Goal: Information Seeking & Learning: Learn about a topic

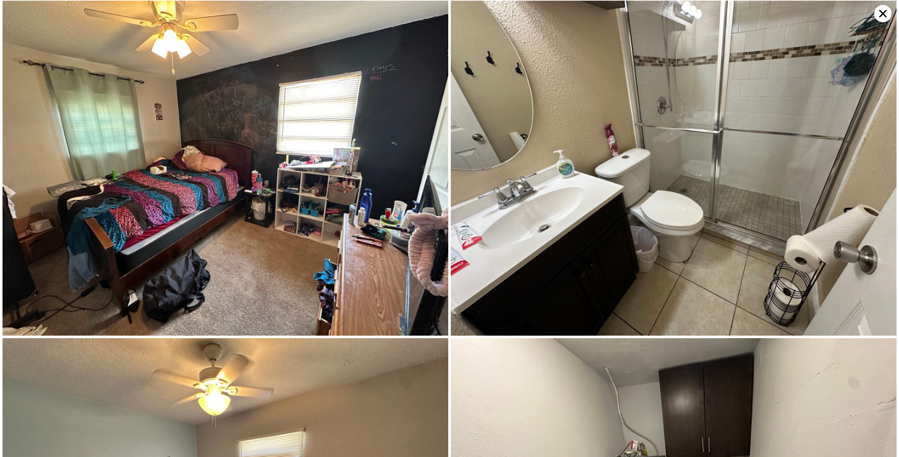
scroll to position [1011, 0]
click at [585, 187] on img at bounding box center [674, 167] width 446 height 335
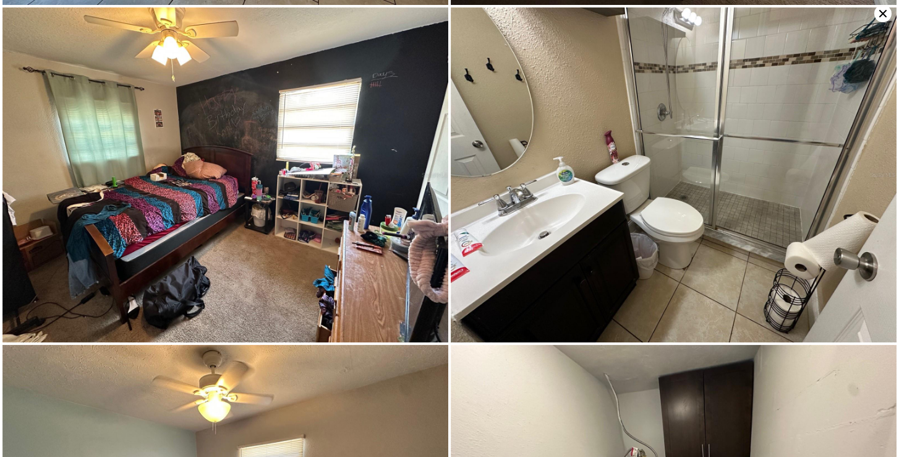
click at [629, 191] on img at bounding box center [674, 174] width 446 height 335
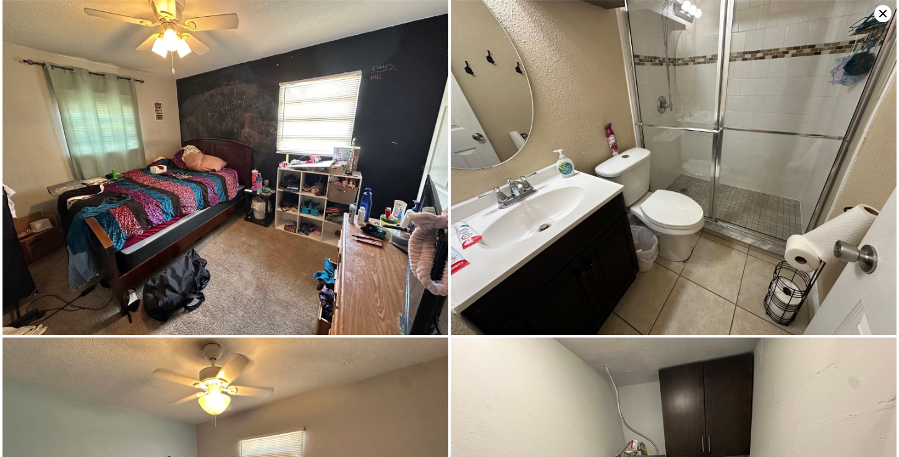
click at [629, 191] on img at bounding box center [674, 167] width 446 height 335
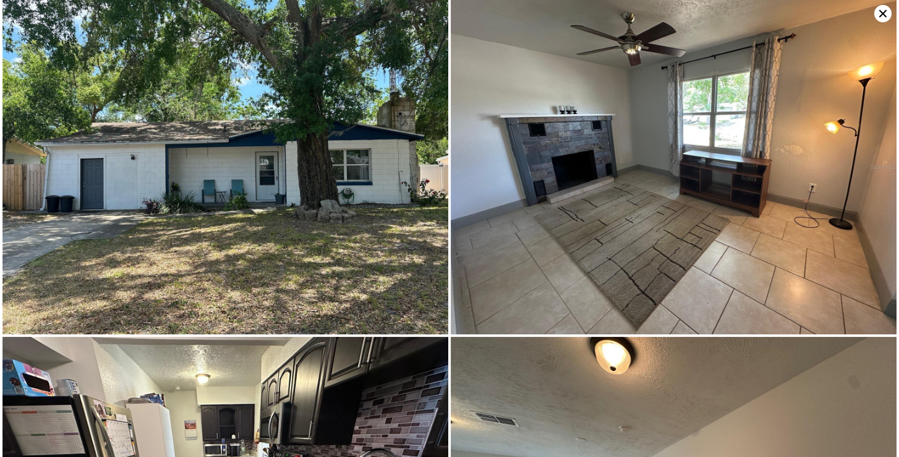
scroll to position [0, 0]
click at [885, 15] on icon at bounding box center [883, 13] width 7 height 7
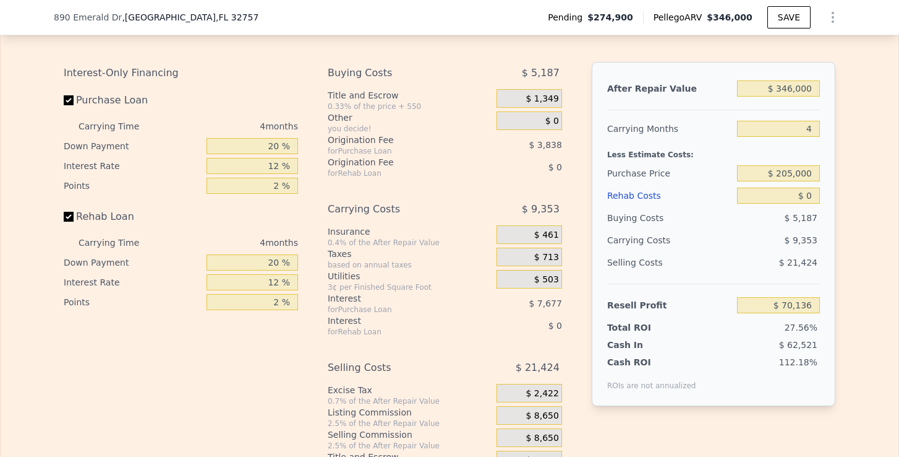
scroll to position [1938, 0]
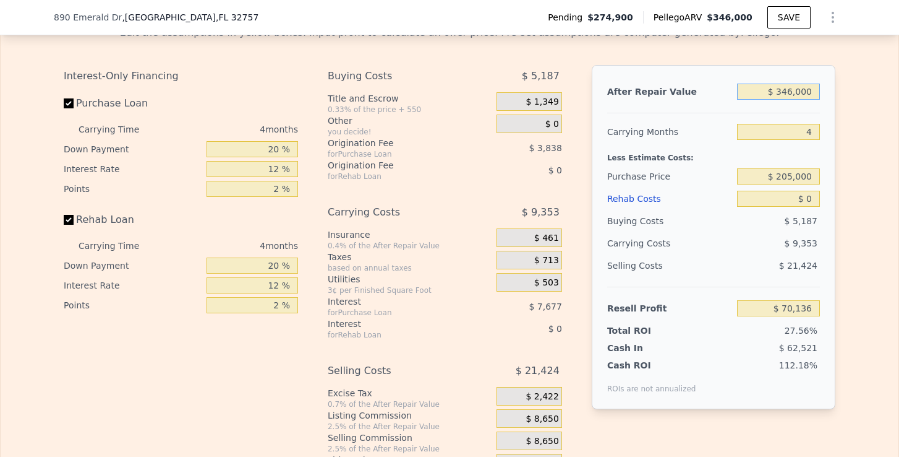
click at [789, 85] on input "$ 346,000" at bounding box center [778, 92] width 83 height 16
type input "$ 34,000"
type input "-$ 222,625"
type input "$ 3,000"
type input "-$ 251,714"
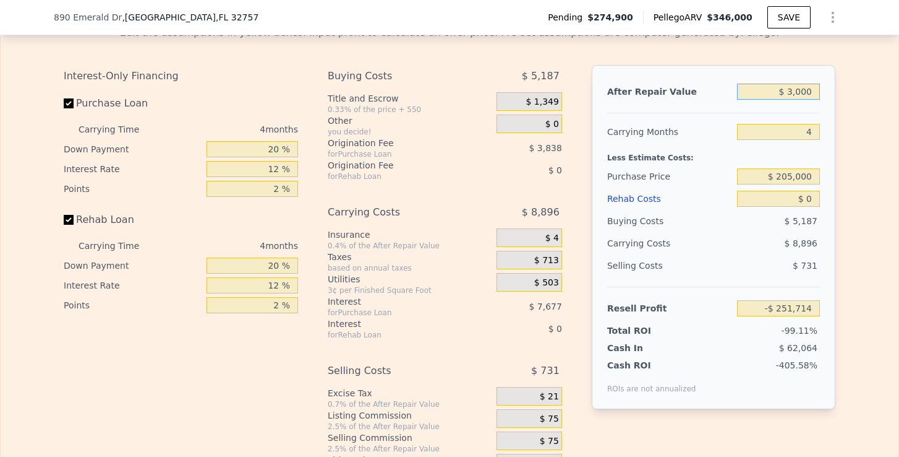
type input "$ 30,000"
type input "-$ 226,379"
type input "$ 300,000"
type input "$ 26,972"
type input "$ 300,000"
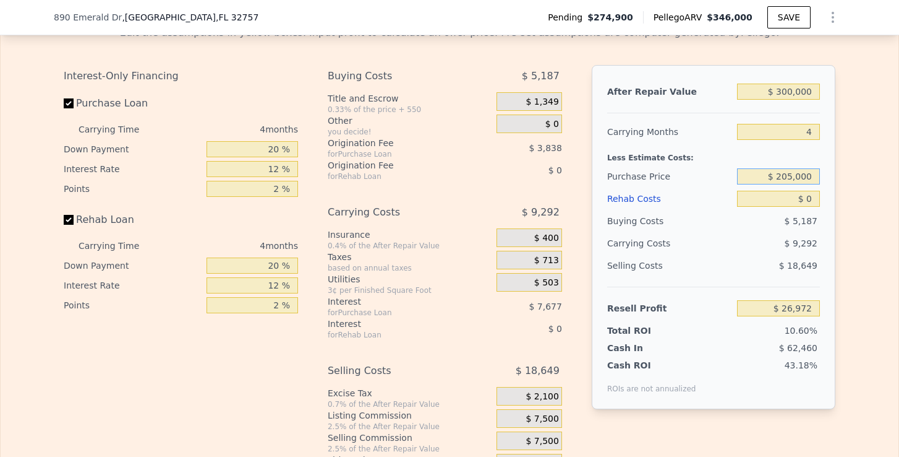
click at [789, 173] on input "$ 205,000" at bounding box center [778, 176] width 83 height 16
type input "$ 63,662"
click at [809, 200] on input "$ 0" at bounding box center [778, 199] width 83 height 16
type input "$ 3"
type input "$ 63,659"
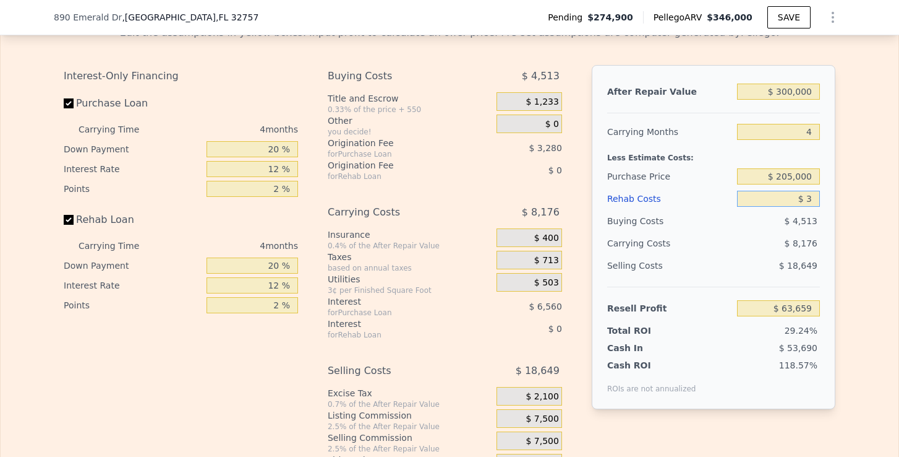
type input "$ 30"
type input "$ 63,632"
type input "$ 300"
type input "$ 63,349"
type input "$ 3,000"
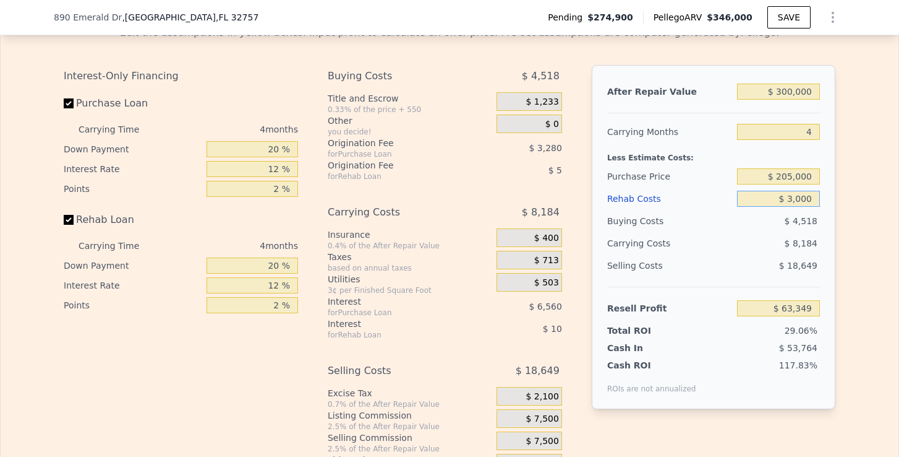
type input "$ 60,518"
type input "$ 30,000"
type input "$ 32,222"
click at [846, 254] on div "Edit the assumptions in yellow boxes. Input profit to calculate an offer price.…" at bounding box center [450, 245] width 898 height 460
click at [811, 133] on input "4" at bounding box center [778, 132] width 83 height 16
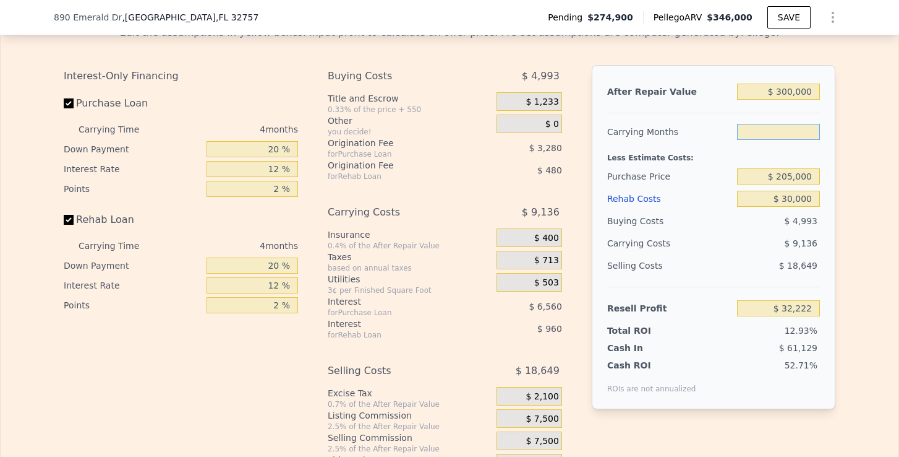
type input "6"
type input "$ 27,655"
type input "6"
click at [720, 190] on div "Rehab Costs" at bounding box center [669, 198] width 125 height 22
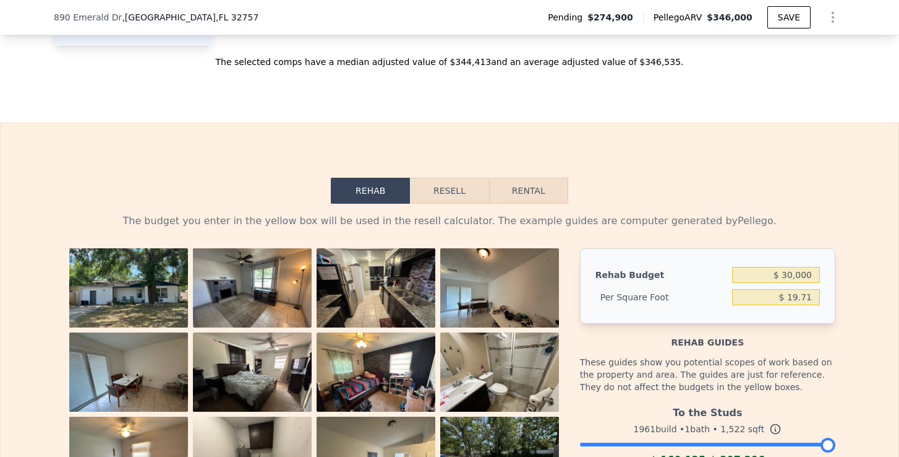
scroll to position [1709, 0]
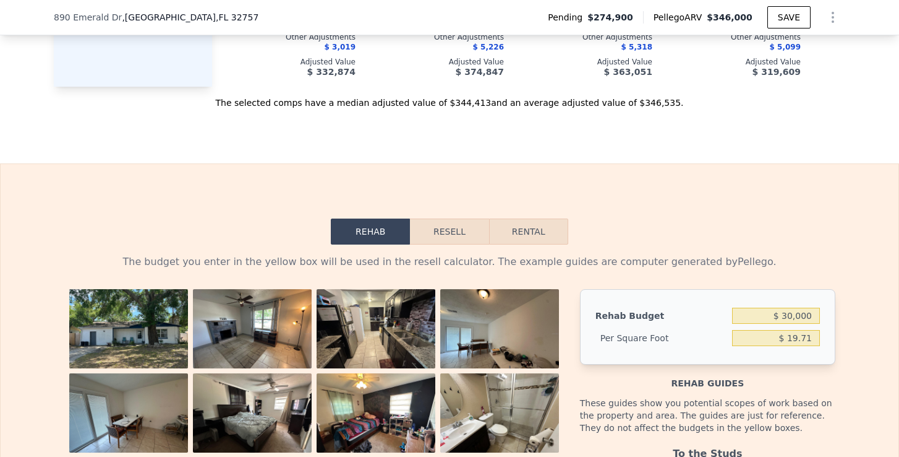
drag, startPoint x: 510, startPoint y: 234, endPoint x: 478, endPoint y: 234, distance: 32.2
click at [478, 234] on div "Rehab Resell Rental" at bounding box center [450, 231] width 238 height 26
click at [478, 234] on button "Resell" at bounding box center [449, 231] width 79 height 26
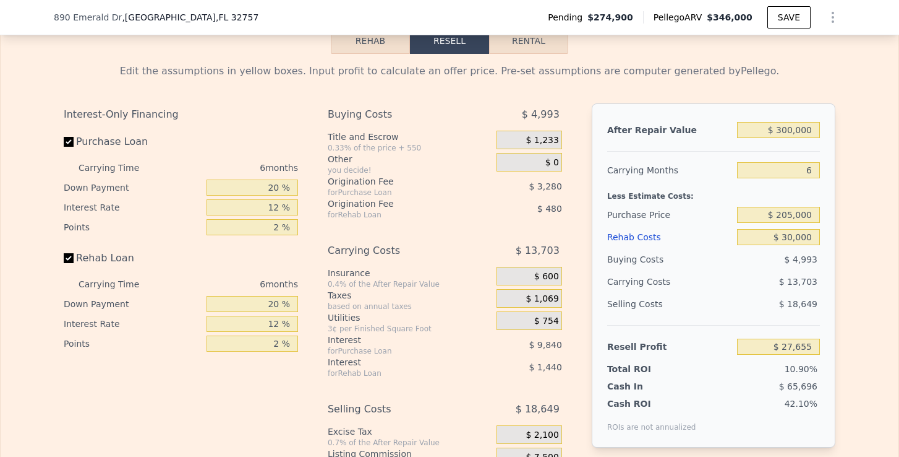
scroll to position [1900, 0]
drag, startPoint x: 281, startPoint y: 186, endPoint x: 229, endPoint y: 186, distance: 51.3
click at [229, 186] on input "20 %" at bounding box center [253, 187] width 92 height 16
click at [292, 246] on div "Rehab Loan" at bounding box center [181, 259] width 234 height 27
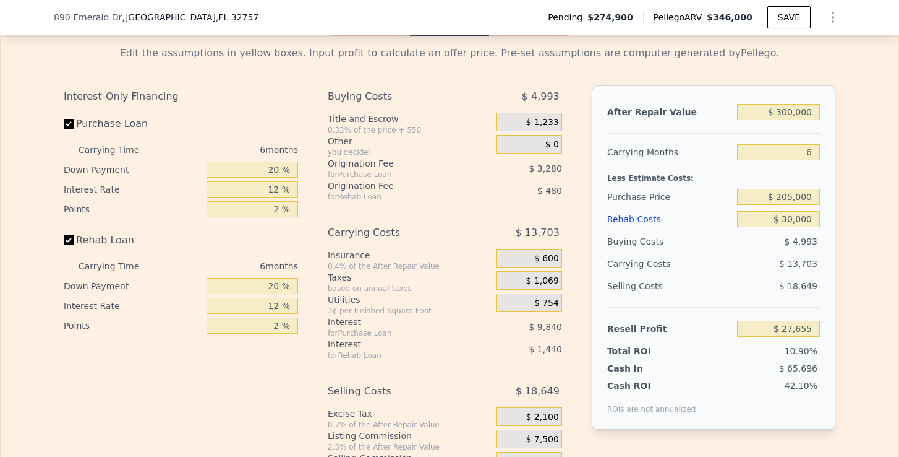
scroll to position [1919, 0]
drag, startPoint x: 795, startPoint y: 194, endPoint x: 773, endPoint y: 195, distance: 22.9
click at [773, 195] on input "$ 205,000" at bounding box center [778, 195] width 83 height 16
drag, startPoint x: 814, startPoint y: 194, endPoint x: 779, endPoint y: 195, distance: 34.7
click at [779, 195] on input "$ 205,000" at bounding box center [778, 195] width 83 height 16
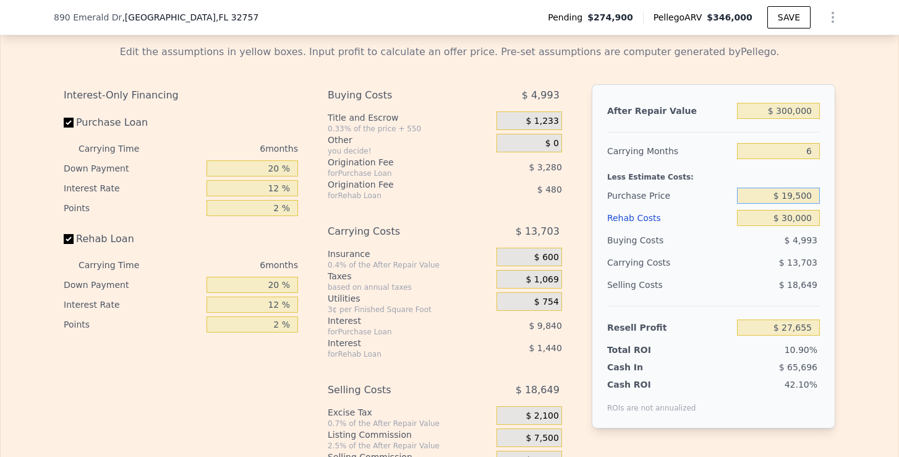
type input "$ 195,000"
type input "$ 38,329"
click at [844, 244] on div "Edit the assumptions in yellow boxes. Input profit to calculate an offer price.…" at bounding box center [450, 265] width 792 height 460
click at [795, 199] on input "$ 195,000" at bounding box center [778, 195] width 83 height 16
type input "$ 190,000"
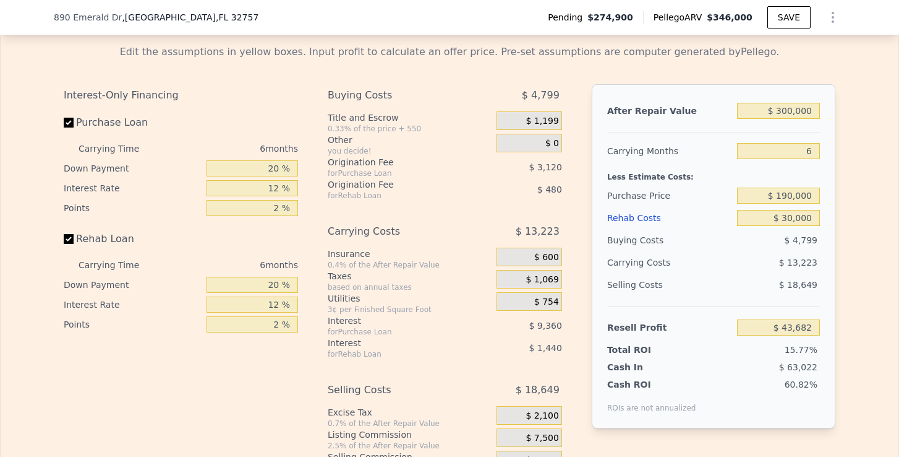
click at [835, 220] on div "After Repair Value $ 300,000 Carrying Months 6 Less Estimate Costs: Purchase Pr…" at bounding box center [714, 256] width 244 height 344
type input "$ 43,665"
drag, startPoint x: 780, startPoint y: 199, endPoint x: 816, endPoint y: 197, distance: 35.9
click at [816, 197] on input "$ 190,000" at bounding box center [778, 195] width 83 height 16
click at [833, 236] on div "After Repair Value $ 300,000 Carrying Months 6 Less Estimate Costs: Purchase Pr…" at bounding box center [714, 256] width 244 height 344
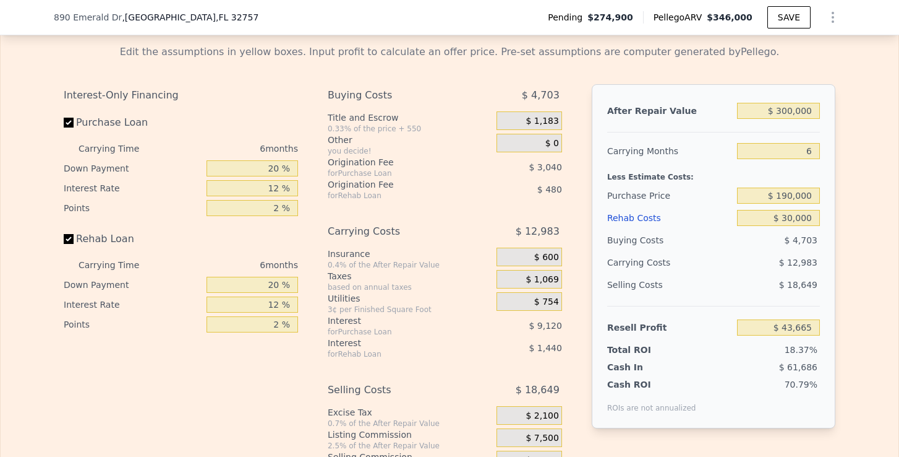
click at [828, 268] on div "After Repair Value $ 300,000 Carrying Months 6 Less Estimate Costs: Purchase Pr…" at bounding box center [714, 256] width 244 height 344
click at [785, 109] on input "$ 300,000" at bounding box center [778, 111] width 83 height 16
type input "$ 30,000"
type input "-$ 209,506"
type input "$ 320,000"
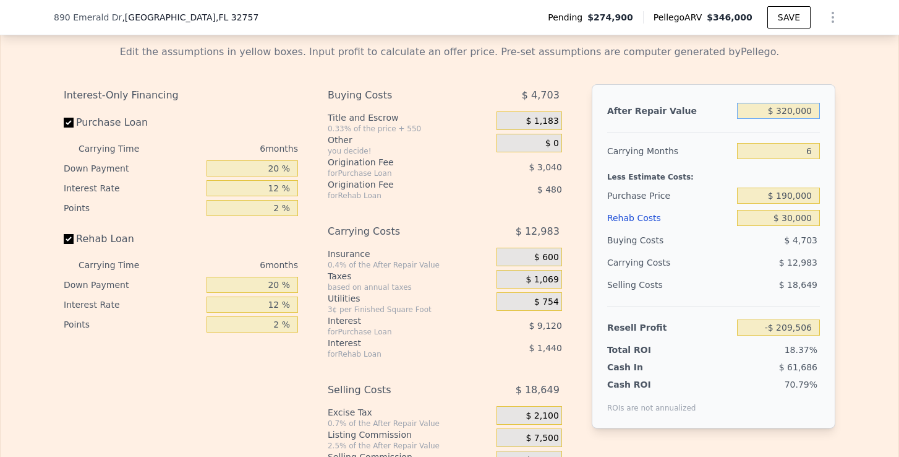
type input "$ 62,418"
type input "$ 30,000"
type input "-$ 209,506"
type input "$ 300,000"
type input "$ 43,665"
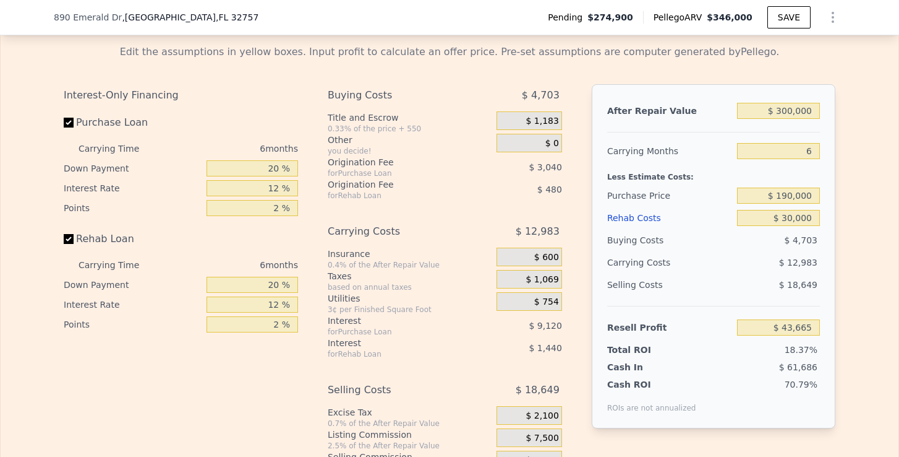
click at [859, 202] on div "Edit the assumptions in yellow boxes. Input profit to calculate an offer price.…" at bounding box center [450, 265] width 898 height 460
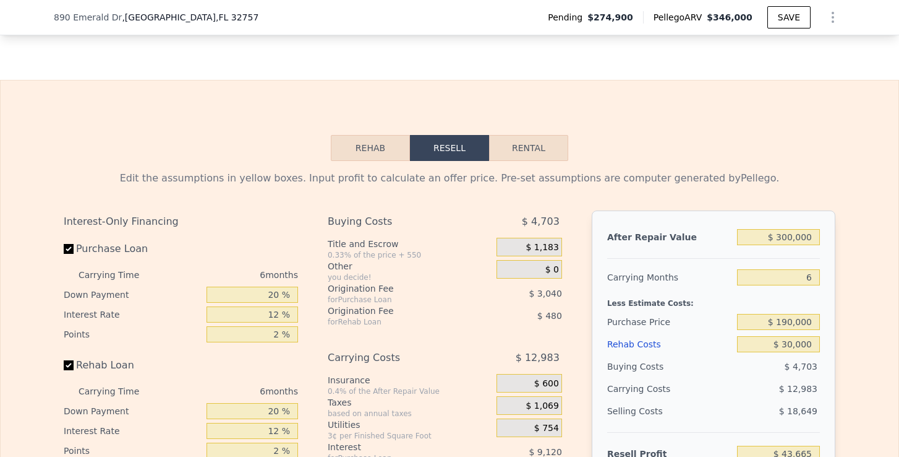
scroll to position [1901, 0]
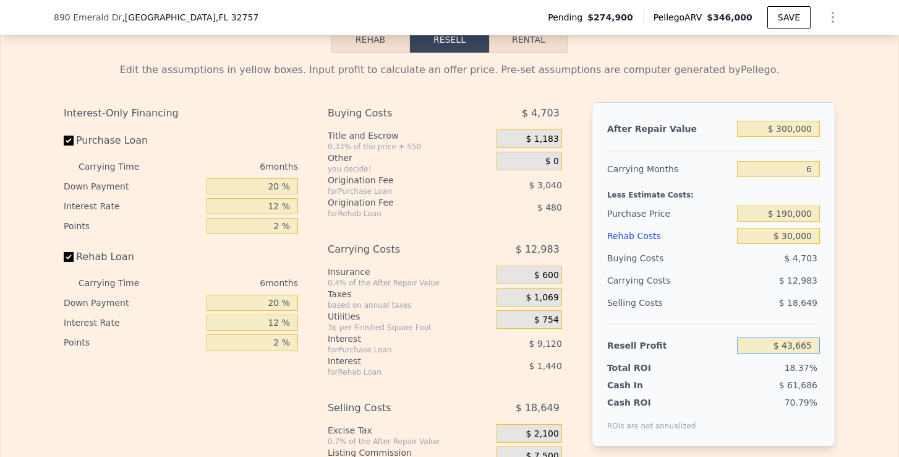
drag, startPoint x: 786, startPoint y: 346, endPoint x: 815, endPoint y: 346, distance: 29.7
click at [815, 346] on input "$ 43,665" at bounding box center [778, 345] width 83 height 16
click at [829, 330] on div "After Repair Value $ 300,000 Carrying Months 6 Less Estimate Costs: Purchase Pr…" at bounding box center [714, 274] width 244 height 344
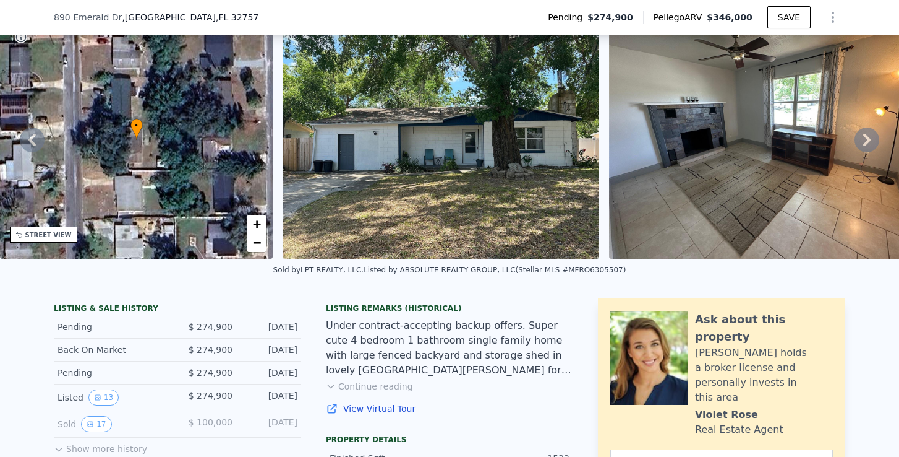
scroll to position [86, 0]
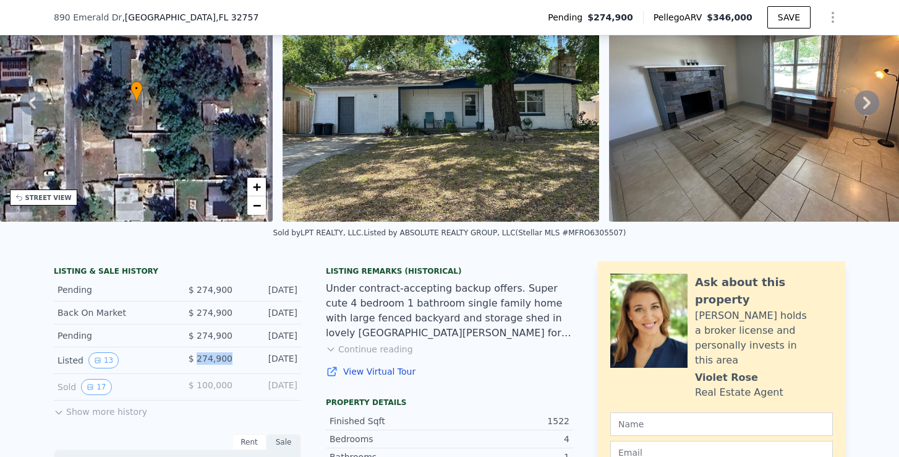
drag, startPoint x: 202, startPoint y: 358, endPoint x: 231, endPoint y: 358, distance: 29.7
click at [231, 358] on span "$ 274,900" at bounding box center [211, 358] width 44 height 10
drag, startPoint x: 252, startPoint y: 359, endPoint x: 282, endPoint y: 356, distance: 30.5
click at [281, 356] on div "[DATE]" at bounding box center [269, 360] width 55 height 16
click at [297, 356] on div "[DATE]" at bounding box center [269, 360] width 55 height 16
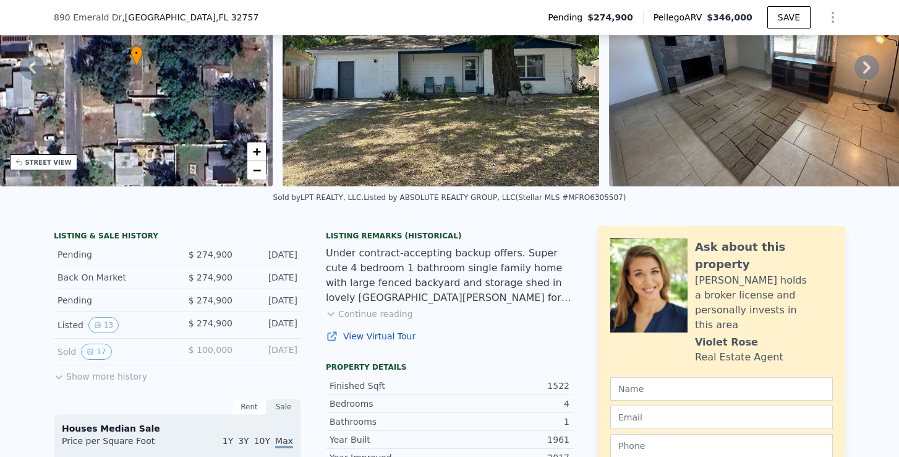
scroll to position [122, 0]
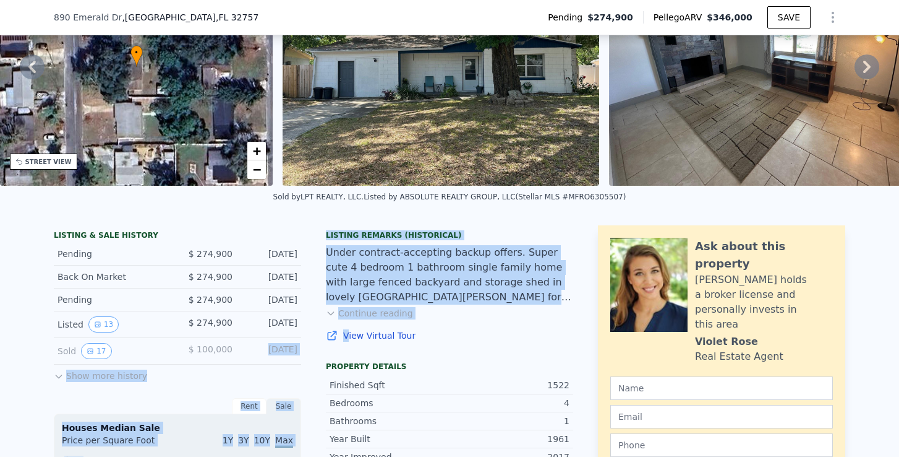
drag, startPoint x: 247, startPoint y: 349, endPoint x: 317, endPoint y: 347, distance: 70.6
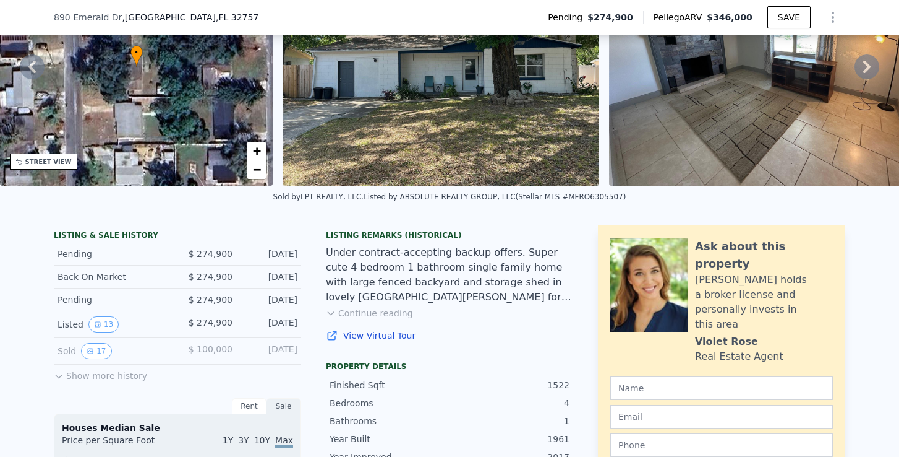
click at [291, 347] on div "Oct 26, 2017" at bounding box center [269, 351] width 55 height 16
click at [129, 375] on button "Show more history" at bounding box center [100, 372] width 93 height 17
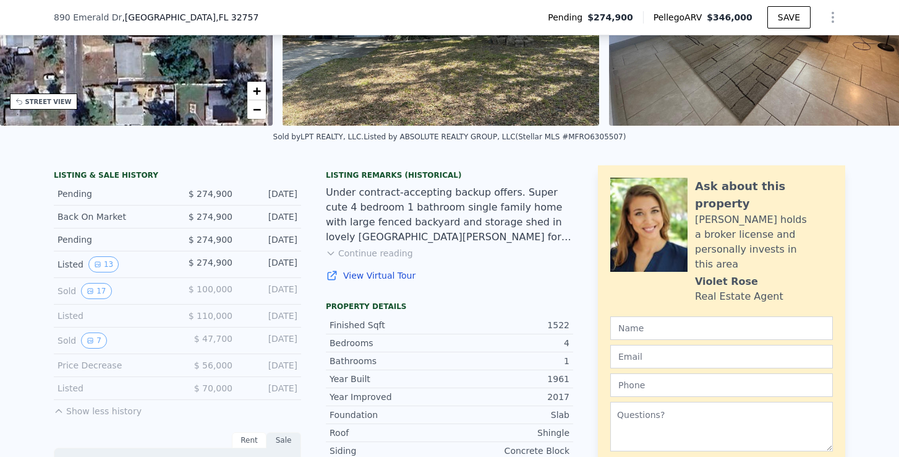
scroll to position [186, 0]
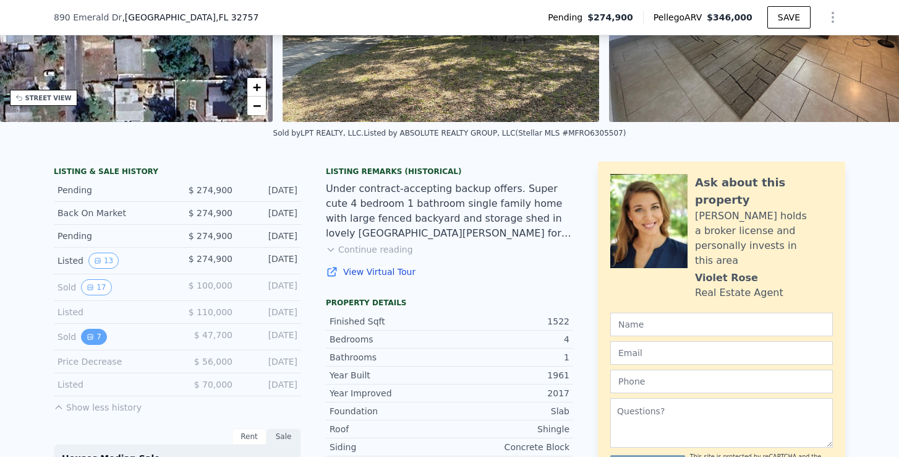
click at [96, 342] on button "7" at bounding box center [94, 336] width 26 height 16
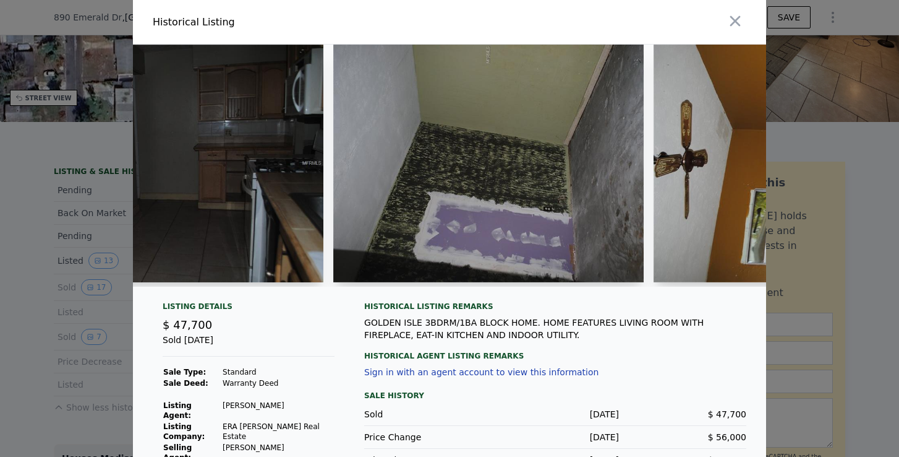
scroll to position [0, 1186]
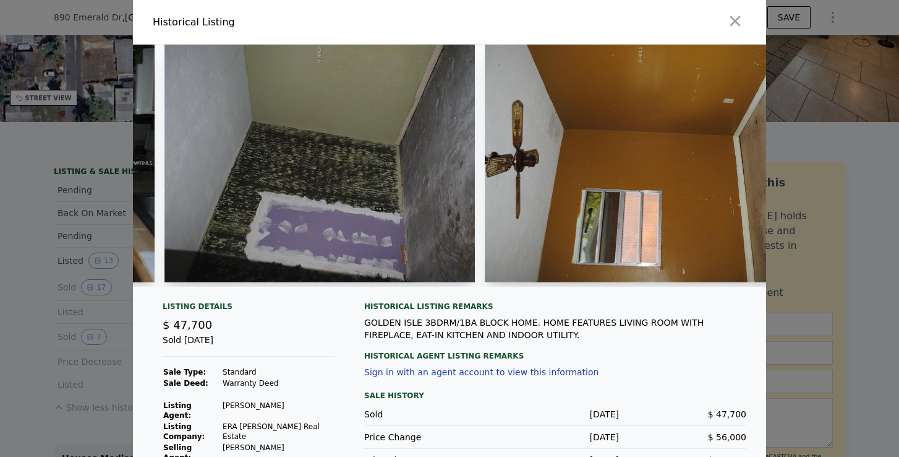
click at [428, 188] on img at bounding box center [320, 164] width 311 height 238
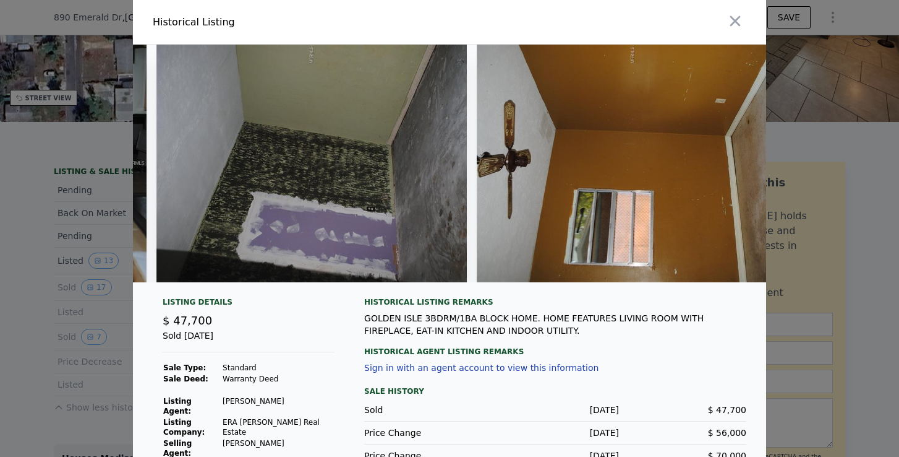
scroll to position [0, 1154]
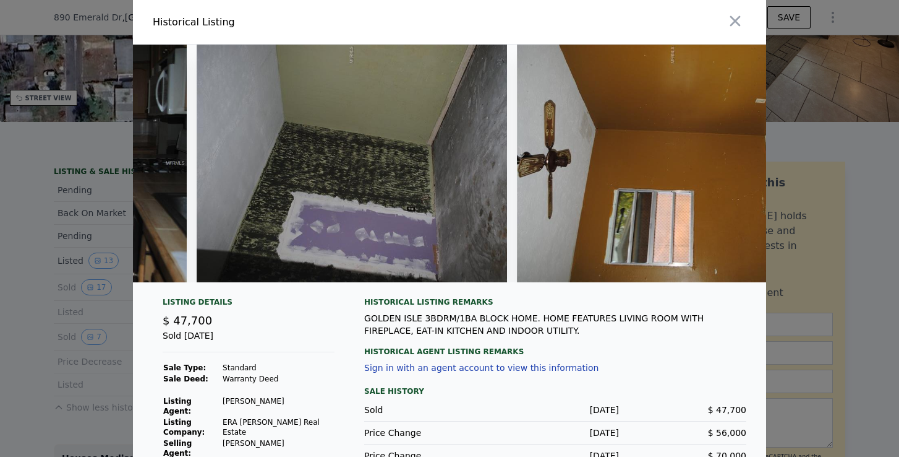
click at [444, 190] on img at bounding box center [352, 164] width 311 height 238
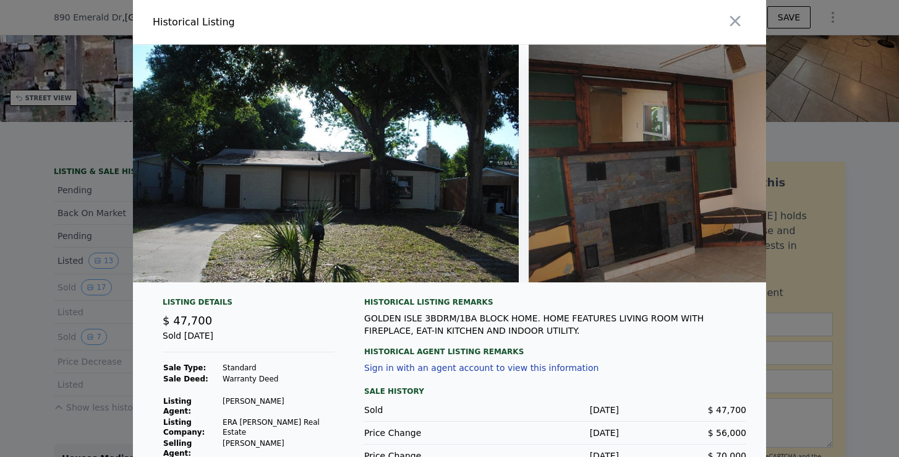
scroll to position [0, 7]
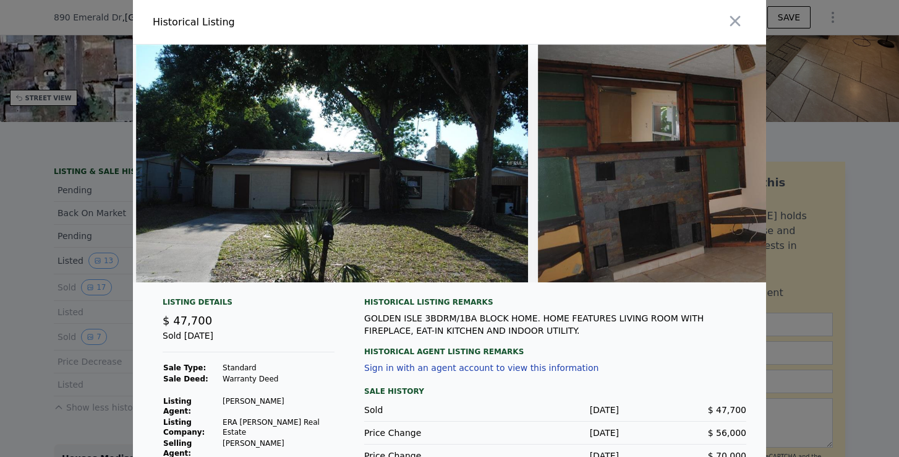
click at [38, 247] on div at bounding box center [449, 228] width 899 height 457
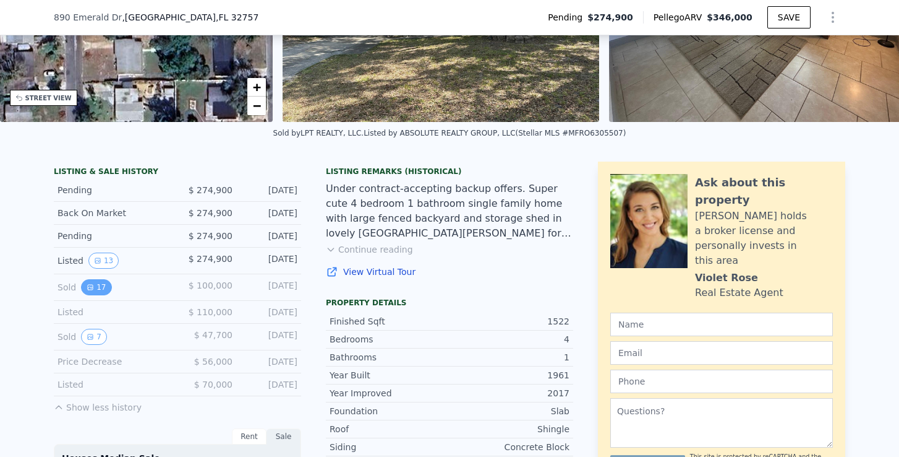
click at [92, 285] on icon "View historical data" at bounding box center [90, 287] width 5 height 5
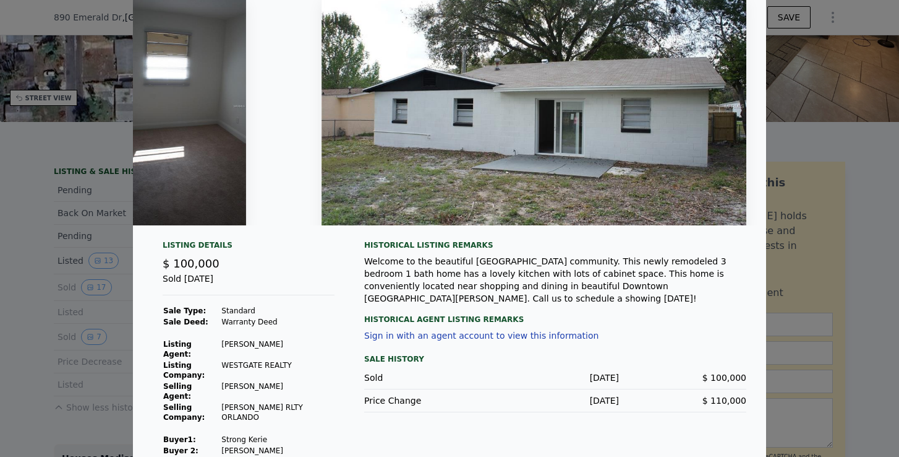
scroll to position [58, 0]
click at [15, 298] on div at bounding box center [449, 228] width 899 height 457
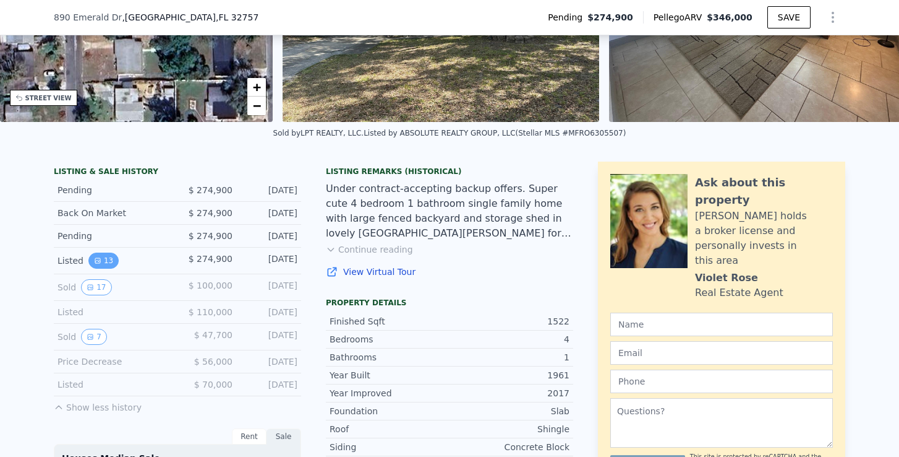
click at [111, 260] on button "13" at bounding box center [103, 260] width 30 height 16
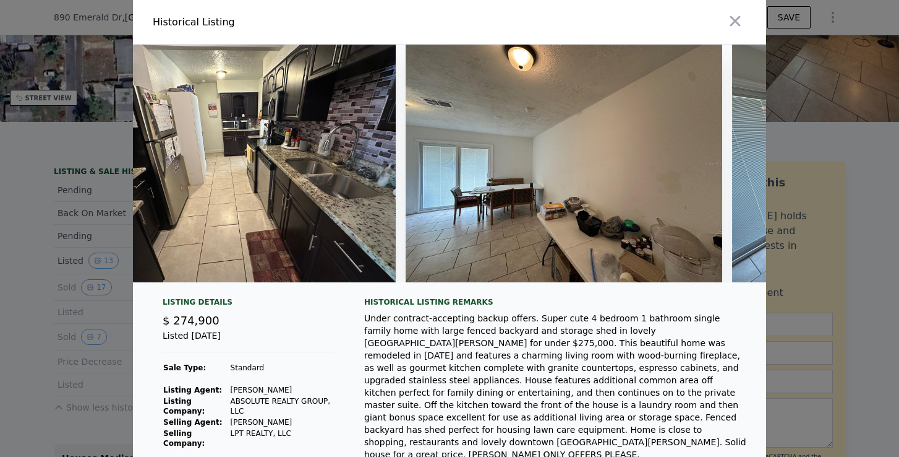
scroll to position [103, 0]
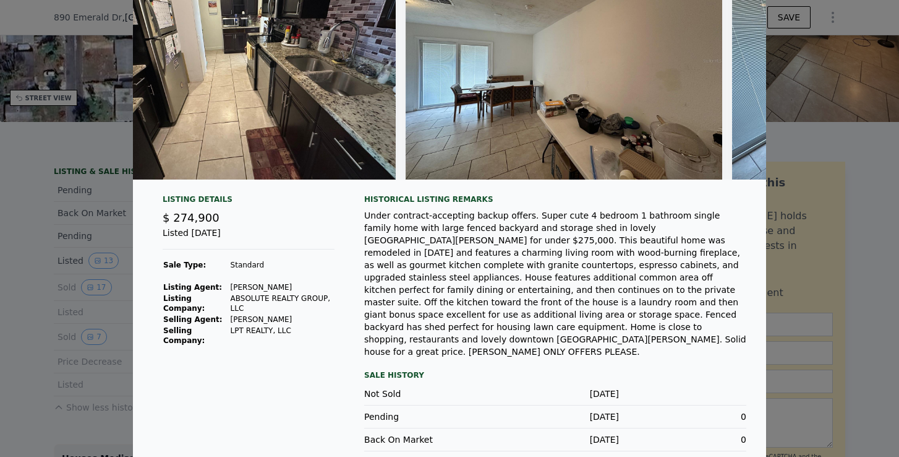
click at [59, 275] on div at bounding box center [449, 228] width 899 height 457
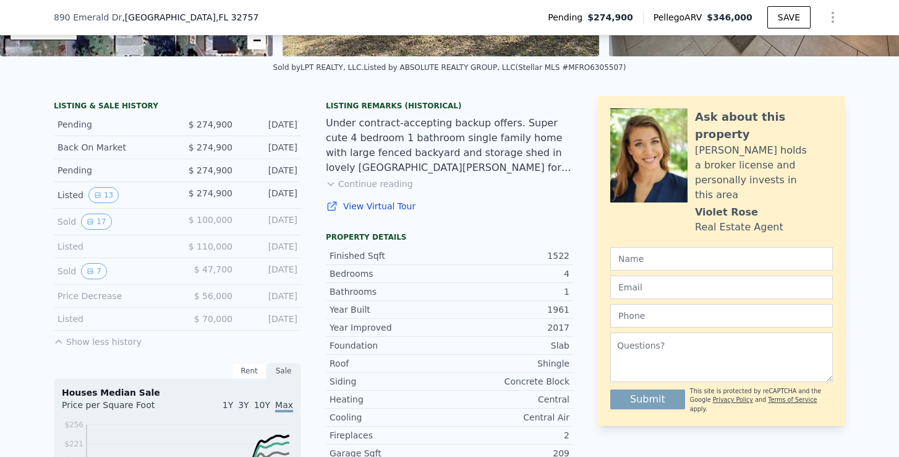
scroll to position [254, 0]
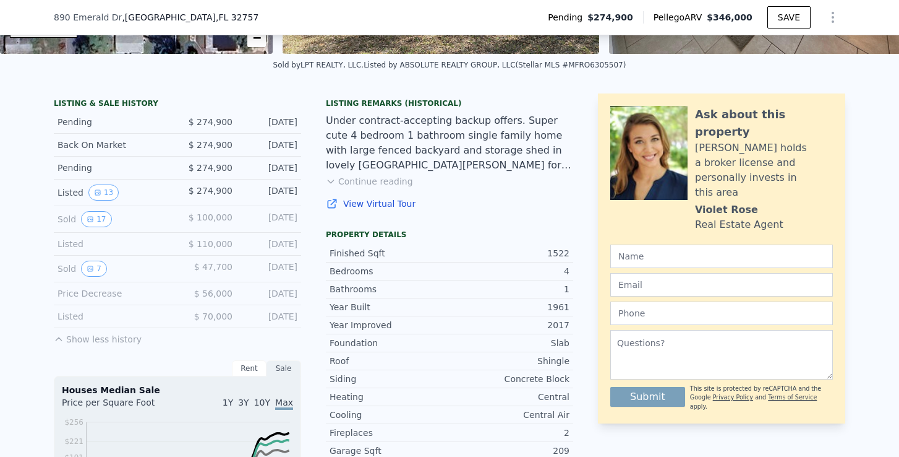
drag, startPoint x: 199, startPoint y: 290, endPoint x: 295, endPoint y: 290, distance: 96.5
click at [294, 290] on div "Price Decrease $ 56,000 Oct 27, 2016" at bounding box center [177, 293] width 247 height 23
click at [274, 309] on div "Listed $ 70,000 May 10, 2016" at bounding box center [177, 316] width 247 height 23
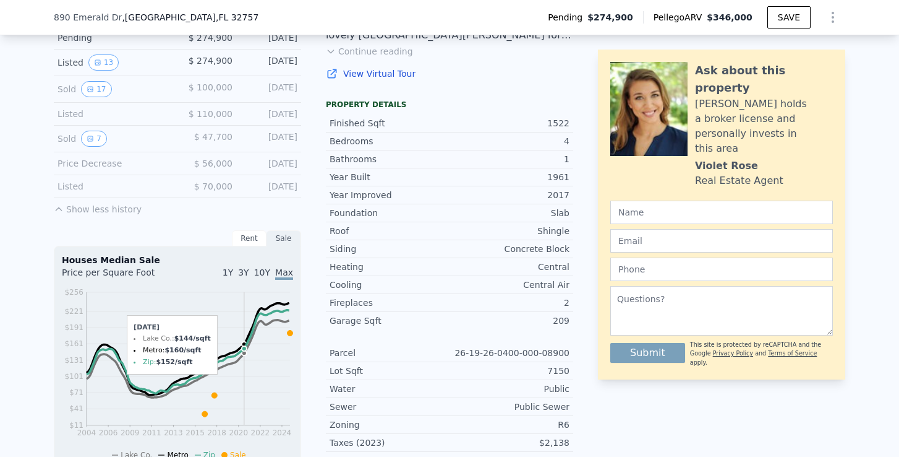
scroll to position [382, 0]
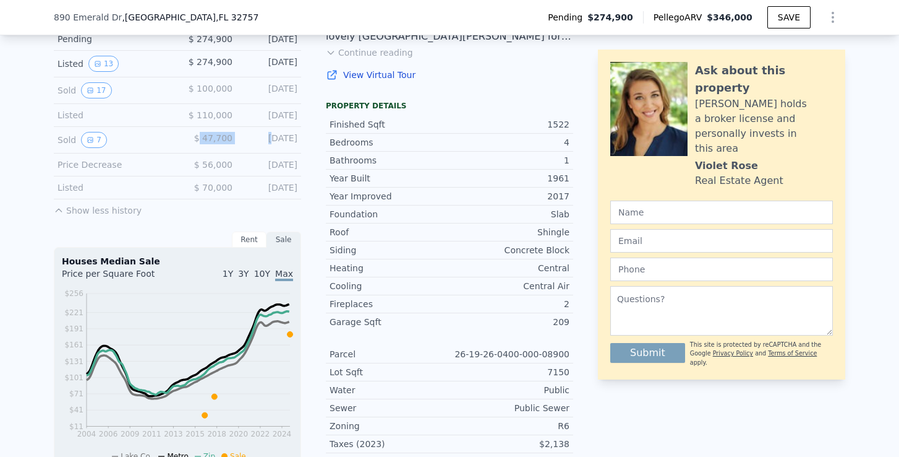
drag, startPoint x: 204, startPoint y: 136, endPoint x: 257, endPoint y: 136, distance: 53.2
click at [257, 136] on div "Sold 7 $ 47,700 Oct 27, 2016" at bounding box center [177, 140] width 247 height 27
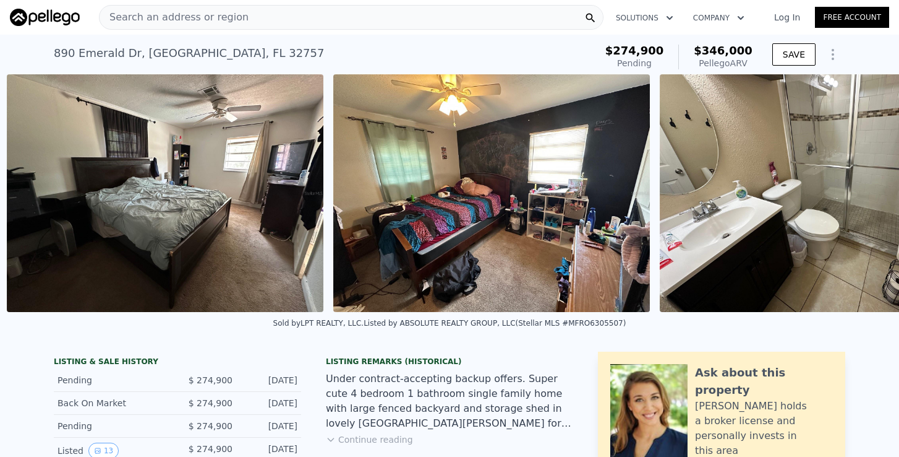
scroll to position [0, 2199]
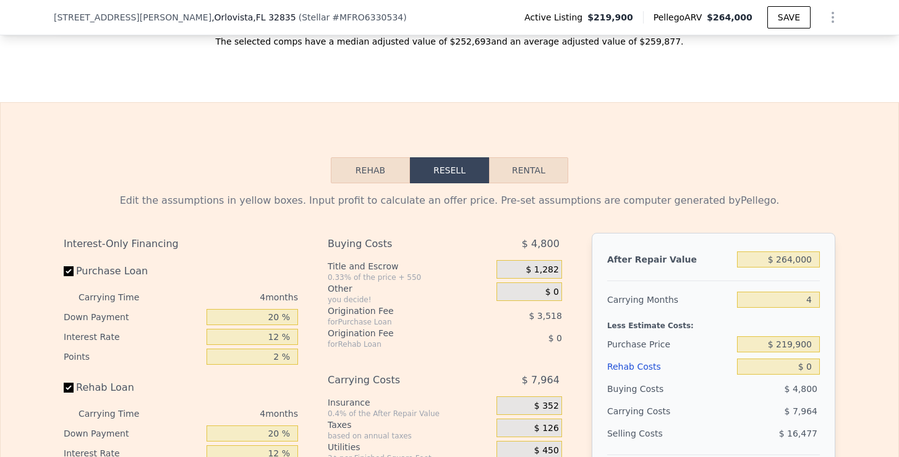
scroll to position [1897, 0]
